Goal: Use online tool/utility: Utilize a website feature to perform a specific function

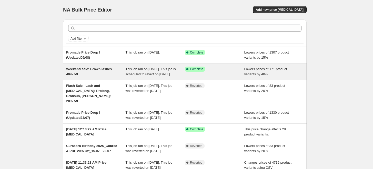
click at [124, 67] on div "Weekend sale: Brown lashes 40% off" at bounding box center [95, 72] width 59 height 10
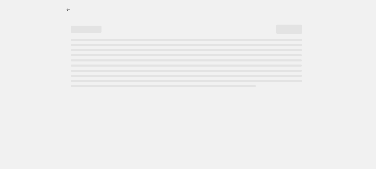
select select "percentage"
select select "collection"
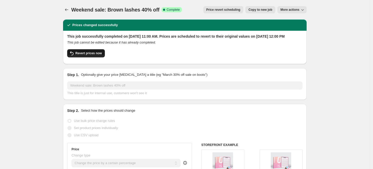
click at [80, 55] on span "Revert prices now" at bounding box center [88, 53] width 26 height 4
checkbox input "false"
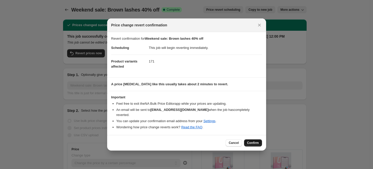
click at [254, 141] on span "Confirm" at bounding box center [253, 143] width 12 height 4
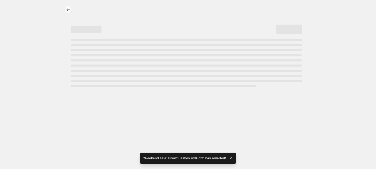
select select "percentage"
select select "collection"
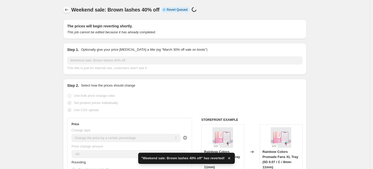
checkbox input "true"
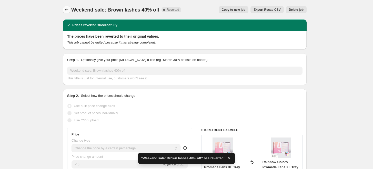
click at [69, 9] on icon "Price change jobs" at bounding box center [66, 9] width 5 height 5
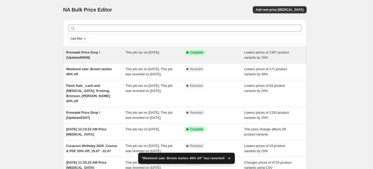
click at [92, 53] on span "Promade Price Drop ! (Updated09/08)" at bounding box center [83, 54] width 34 height 9
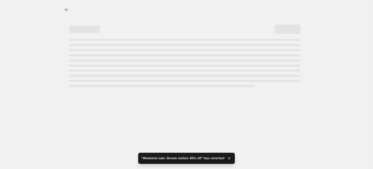
select select "percentage"
select select "collection"
select select "not_equal"
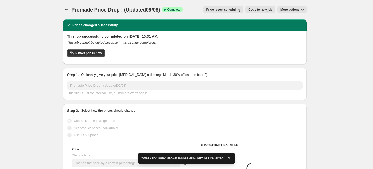
scroll to position [2, 0]
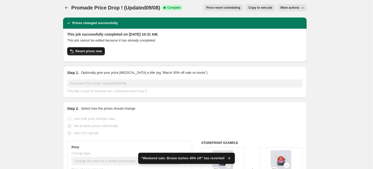
click at [90, 51] on span "Revert prices now" at bounding box center [88, 51] width 26 height 4
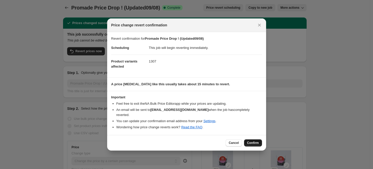
click at [250, 141] on span "Confirm" at bounding box center [253, 143] width 12 height 4
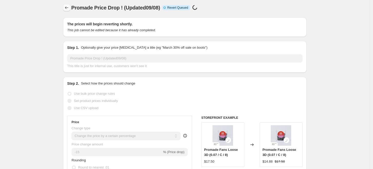
click at [67, 8] on icon "Price change jobs" at bounding box center [66, 7] width 5 height 5
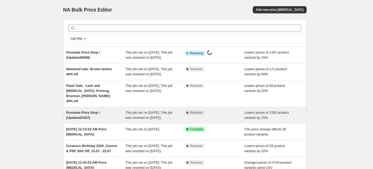
click at [99, 120] on div "Promade Price Drop ! (Updated23/07)" at bounding box center [95, 115] width 59 height 10
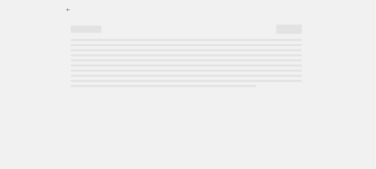
select select "percentage"
select select "collection"
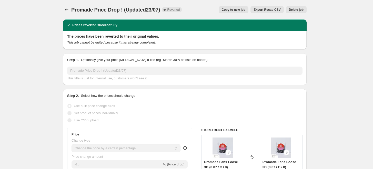
click at [71, 9] on div at bounding box center [67, 9] width 8 height 7
click at [69, 9] on icon "Price change jobs" at bounding box center [66, 9] width 5 height 5
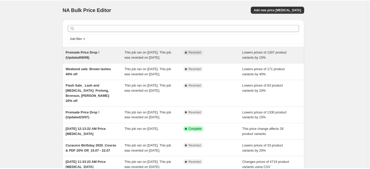
scroll to position [21, 0]
